Goal: Task Accomplishment & Management: Manage account settings

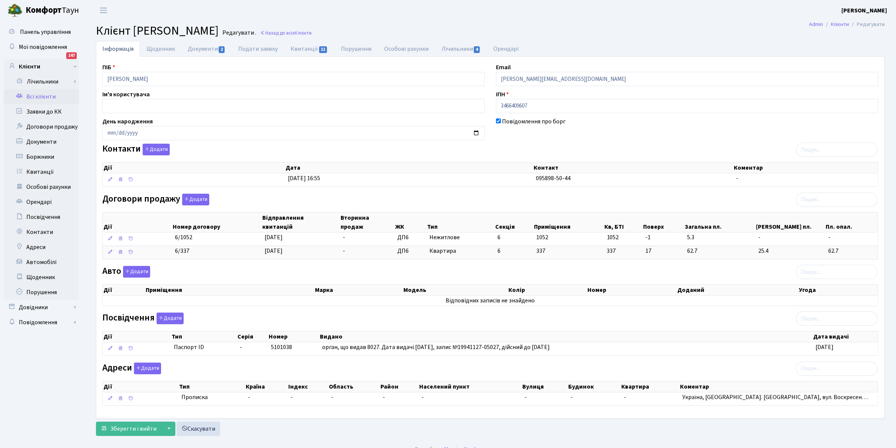
click at [33, 93] on link "Всі клієнти" at bounding box center [41, 96] width 75 height 15
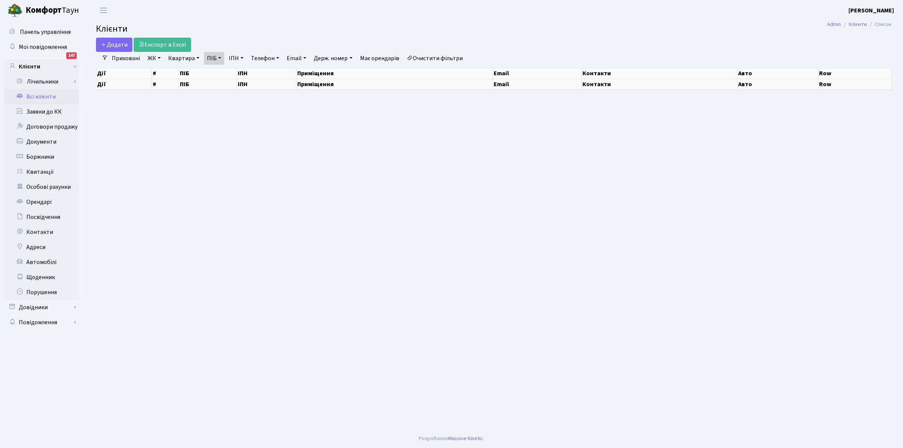
select select "25"
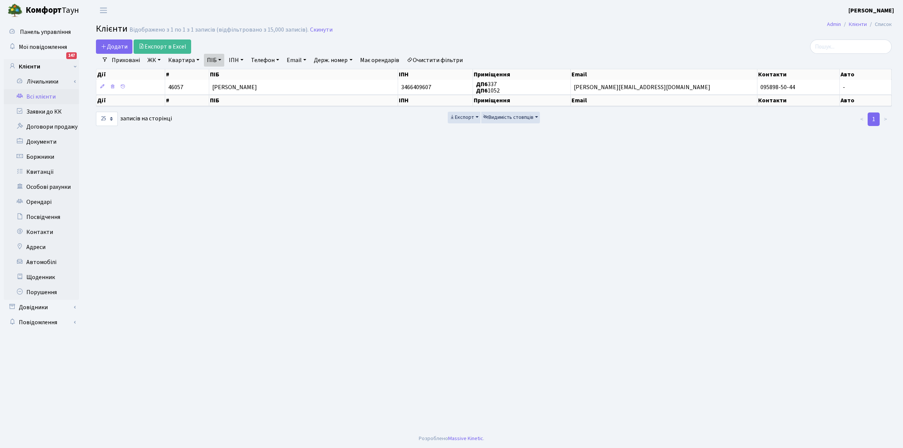
click at [417, 58] on link "Очистити фільтри" at bounding box center [435, 60] width 62 height 13
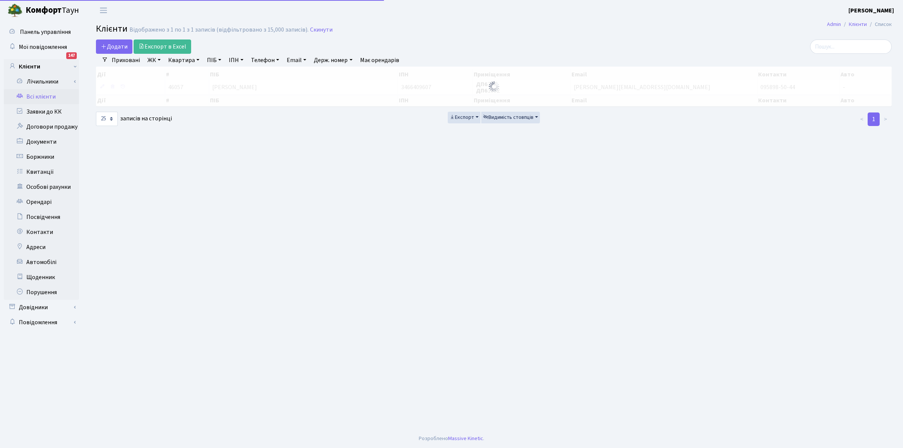
click at [214, 59] on link "ПІБ" at bounding box center [214, 60] width 20 height 13
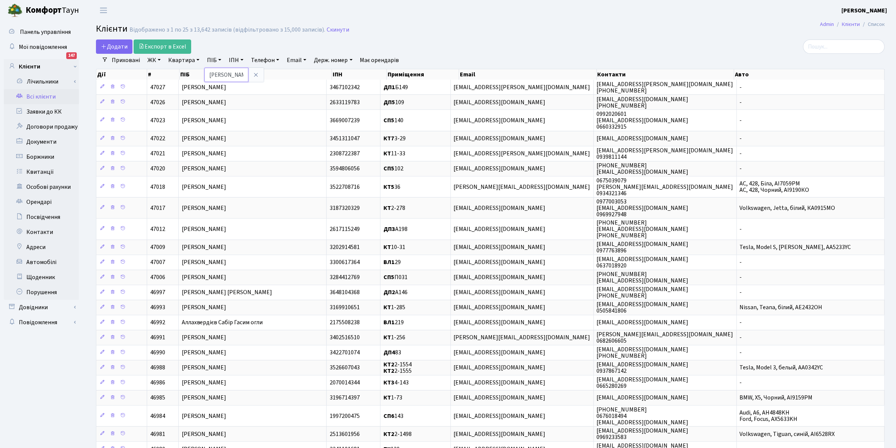
type input "тіхоно"
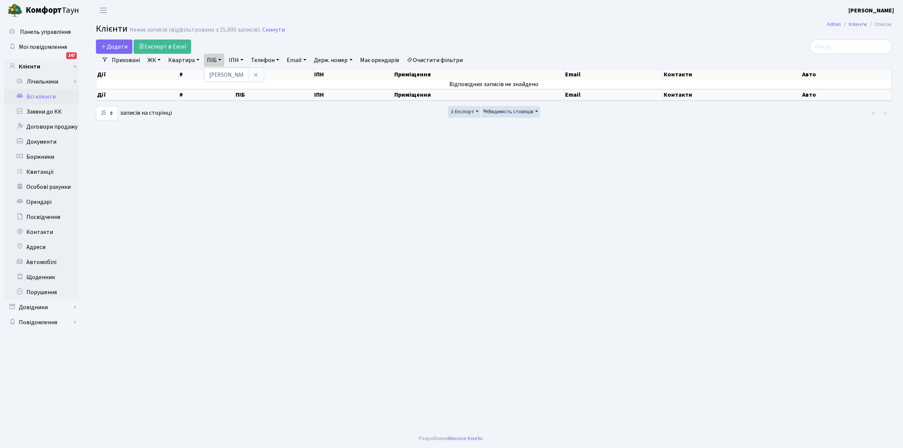
click at [426, 59] on link "Очистити фільтри" at bounding box center [435, 60] width 62 height 13
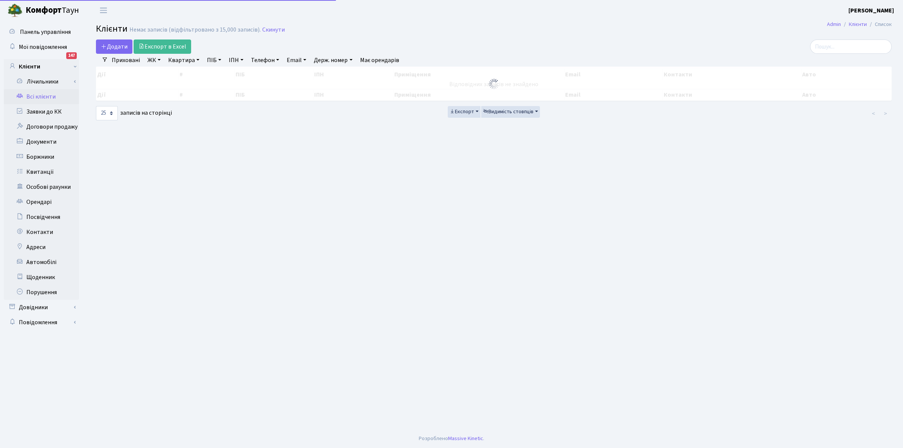
click at [261, 28] on div "Немає записів (відфільтровано з 15,000 записів)." at bounding box center [194, 29] width 131 height 7
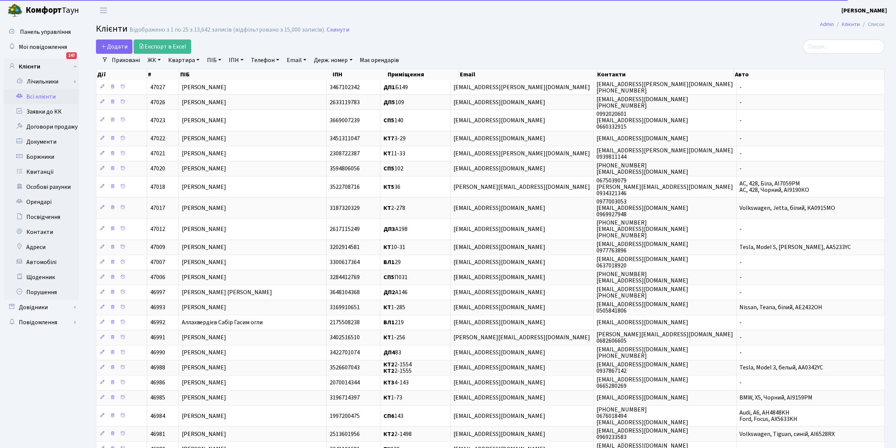
click at [185, 62] on link "Квартира" at bounding box center [183, 60] width 37 height 13
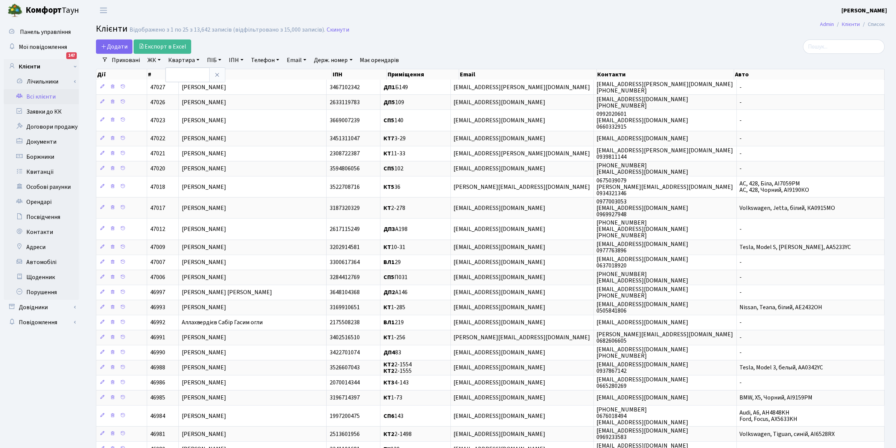
click at [214, 61] on link "ПІБ" at bounding box center [214, 60] width 20 height 13
click at [215, 78] on input "text" at bounding box center [226, 75] width 44 height 14
type input "тихонов"
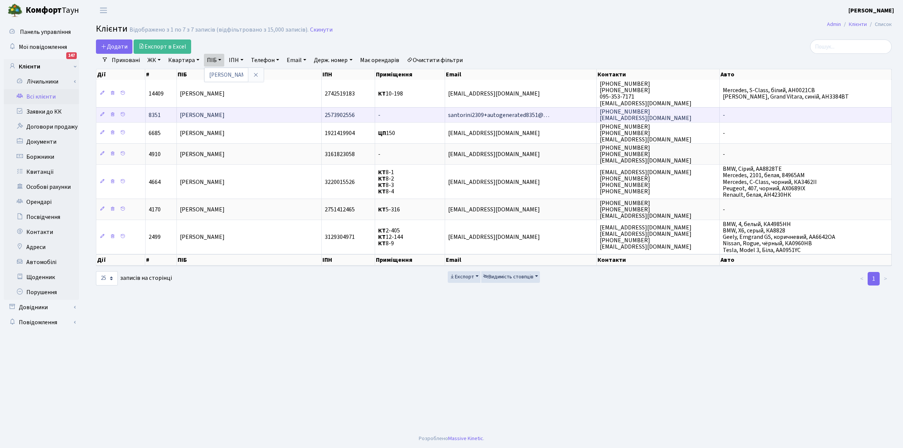
click at [213, 114] on span "Тихонович Юрій Станіславович" at bounding box center [202, 115] width 45 height 8
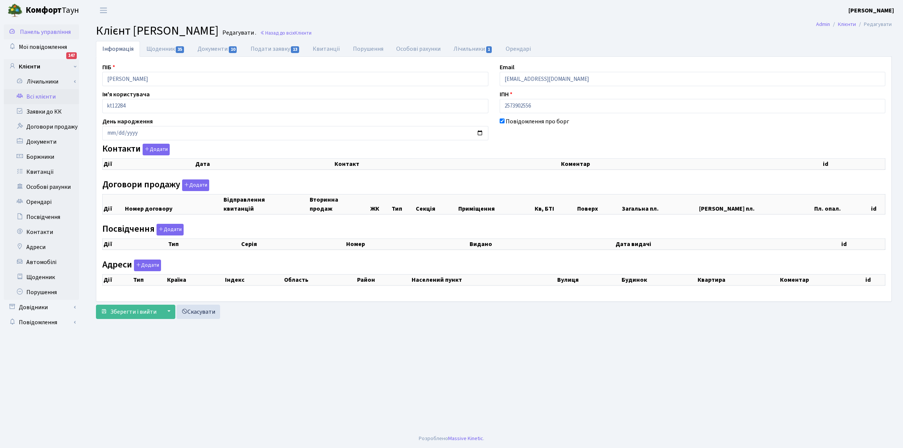
checkbox input "true"
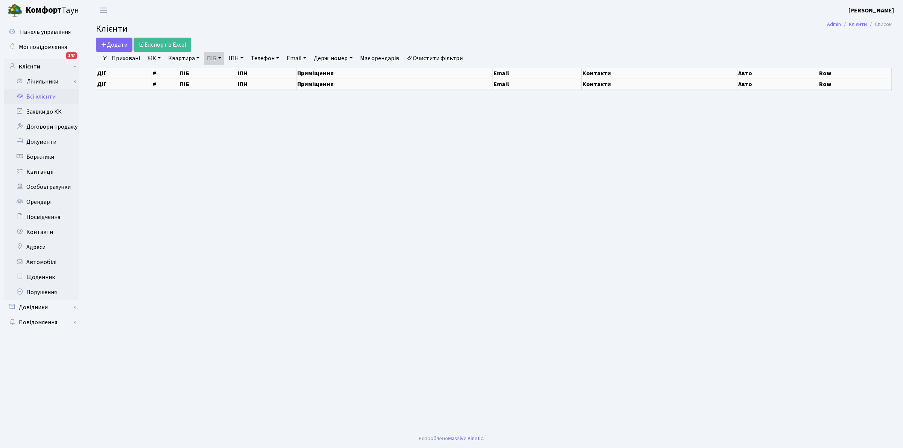
select select "25"
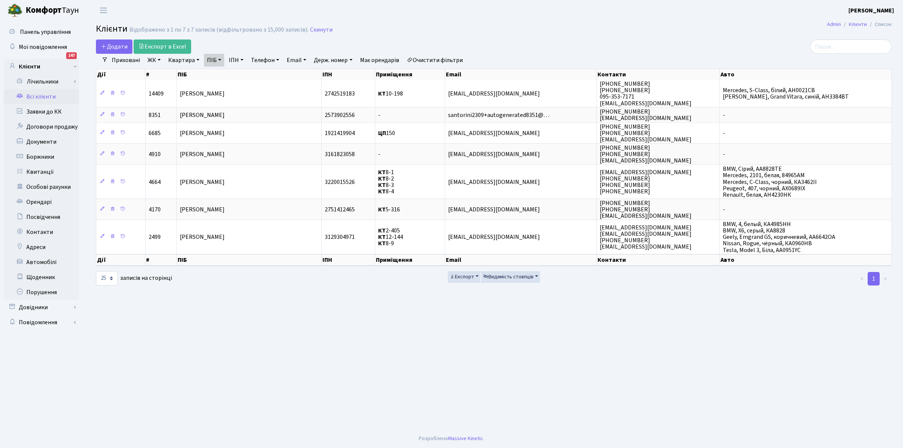
click at [211, 61] on link "ПІБ" at bounding box center [214, 60] width 20 height 13
click at [231, 77] on input "тихонов" at bounding box center [226, 75] width 44 height 14
type input "т"
type input "ОЛІЙН"
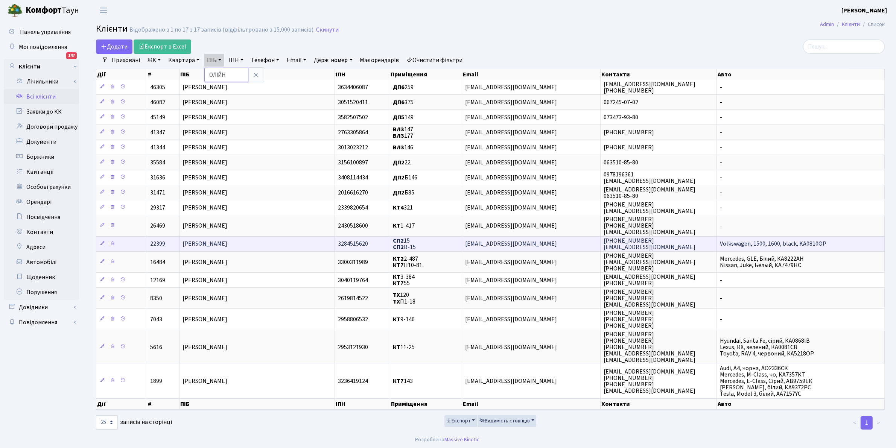
scroll to position [1, 0]
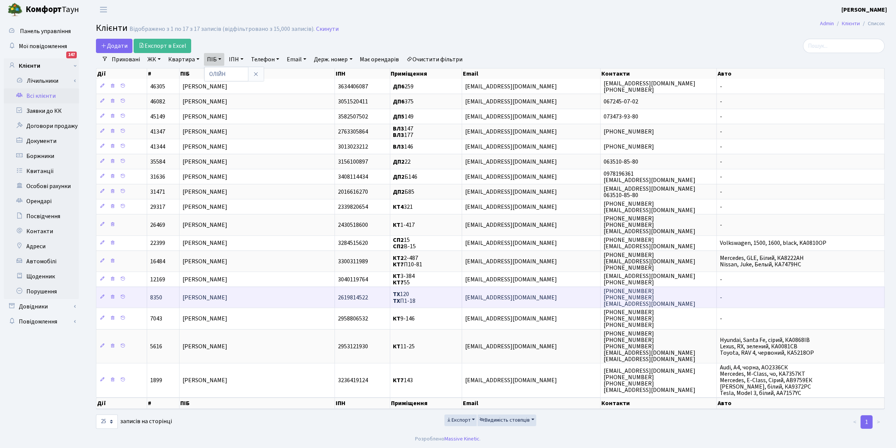
click at [226, 298] on span "[PERSON_NAME]" at bounding box center [205, 298] width 45 height 8
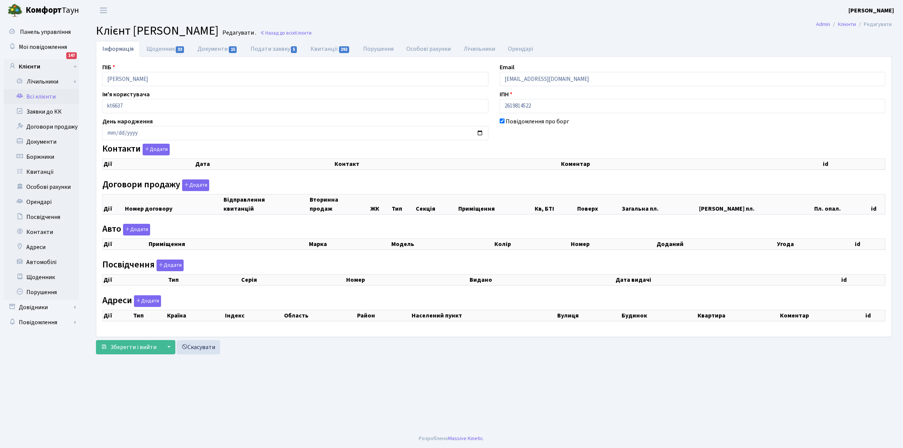
checkbox input "true"
